Goal: Task Accomplishment & Management: Manage account settings

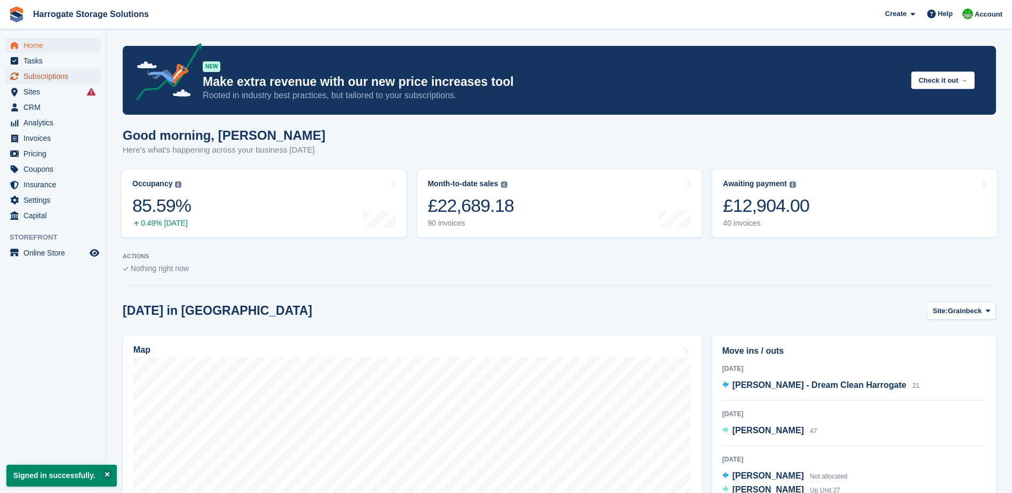
click at [43, 74] on span "Subscriptions" at bounding box center [55, 76] width 64 height 15
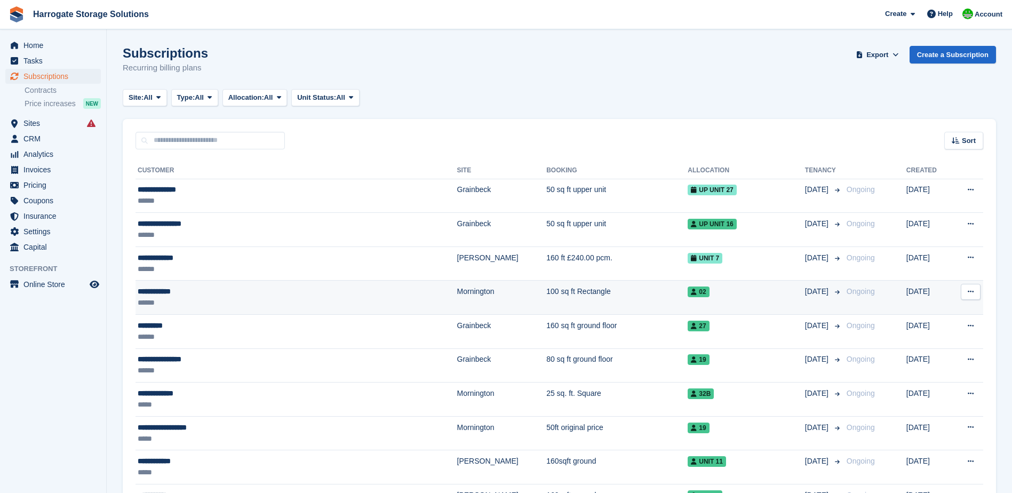
click at [178, 295] on div "**********" at bounding box center [247, 291] width 219 height 11
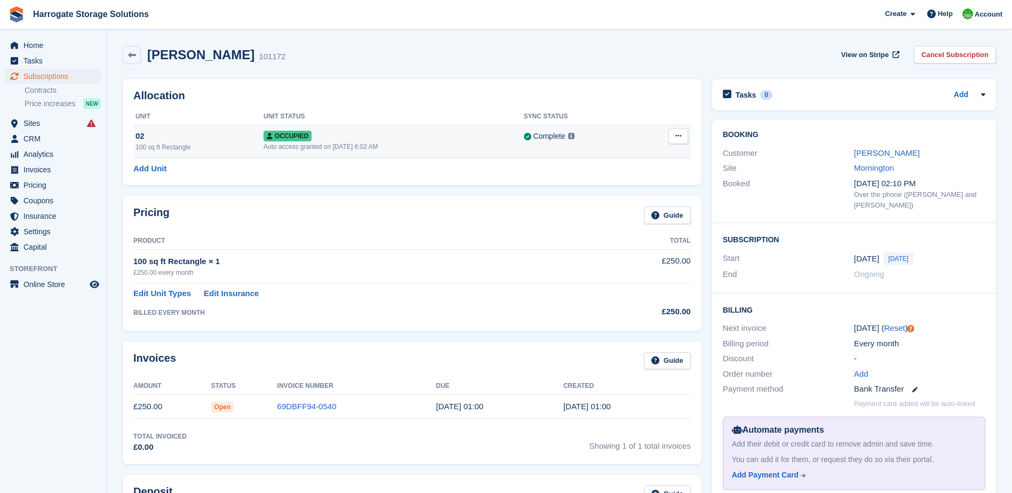
click at [673, 131] on button at bounding box center [679, 136] width 20 height 16
click at [35, 49] on span "Home" at bounding box center [55, 45] width 64 height 15
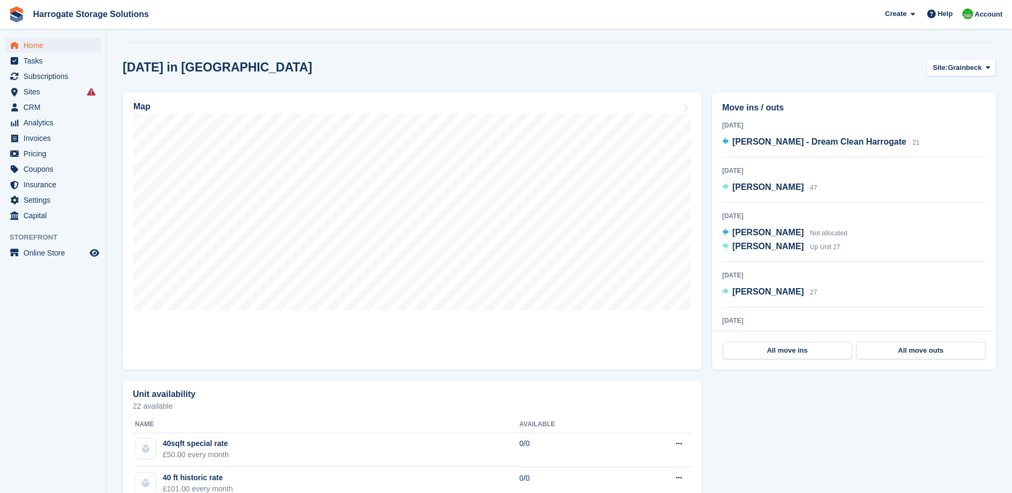
scroll to position [213, 0]
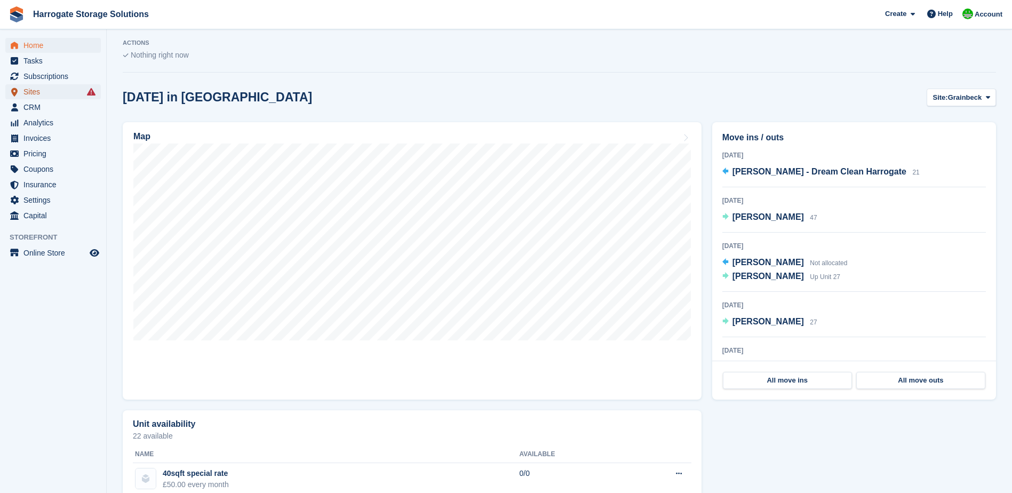
click at [31, 98] on span "Sites" at bounding box center [55, 91] width 64 height 15
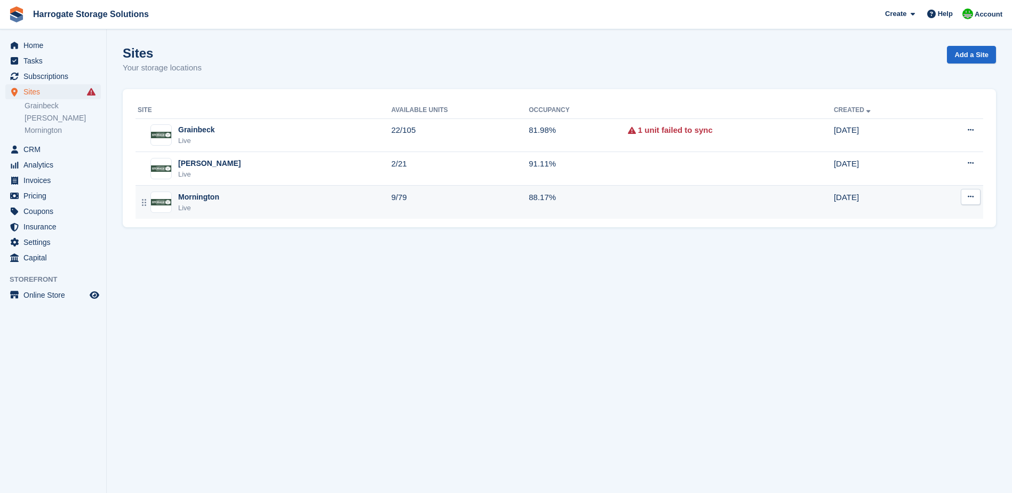
click at [189, 193] on div "Mornington" at bounding box center [198, 197] width 41 height 11
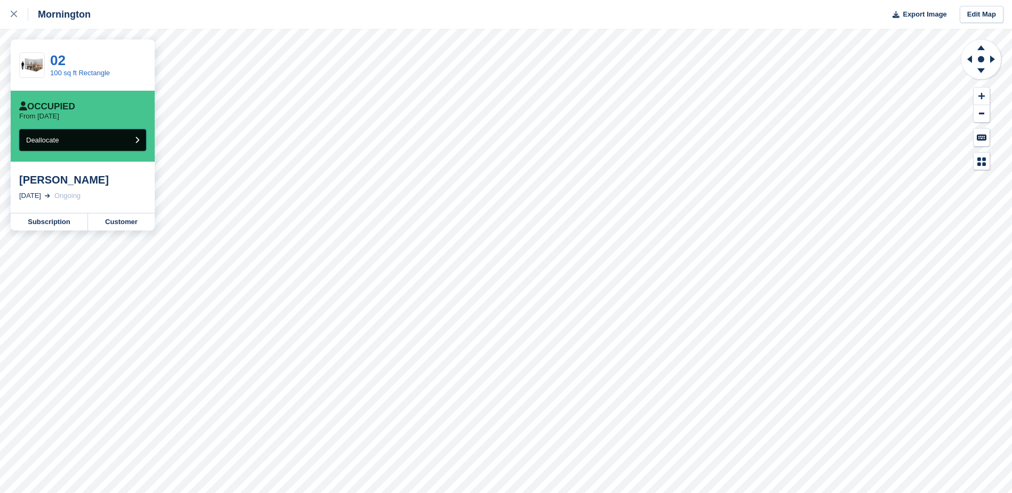
click at [69, 143] on button "Deallocate" at bounding box center [82, 140] width 127 height 22
